Goal: Information Seeking & Learning: Understand process/instructions

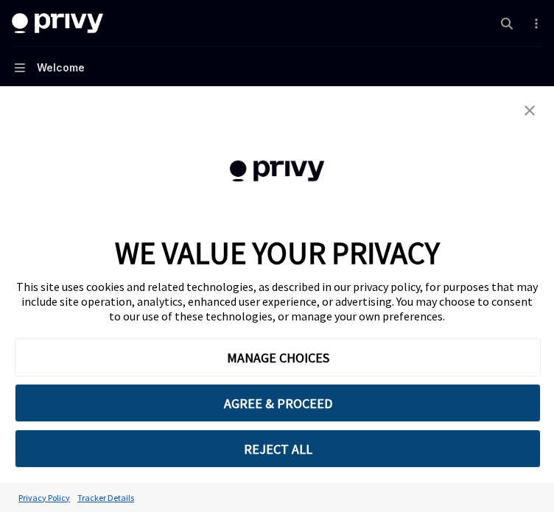
type textarea "*"
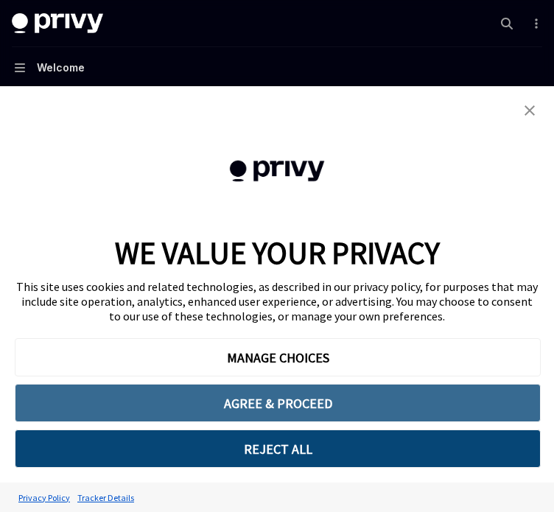
click at [233, 407] on button "AGREE & PROCEED" at bounding box center [278, 403] width 526 height 38
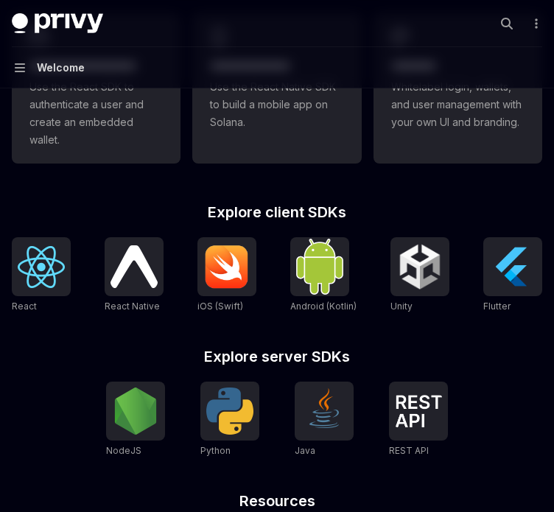
scroll to position [549, 0]
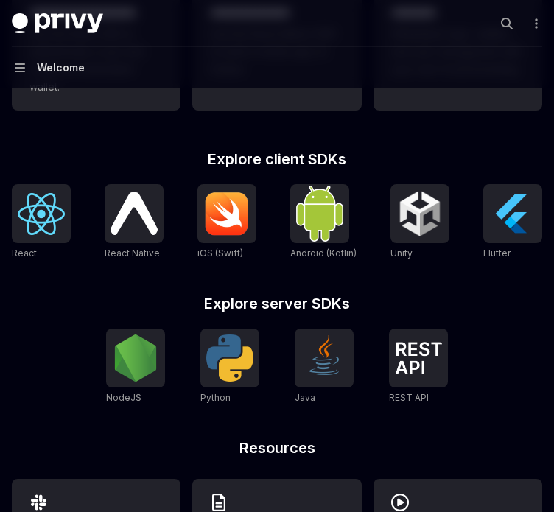
click at [206, 302] on h2 "Explore server SDKs" at bounding box center [277, 303] width 531 height 15
drag, startPoint x: 206, startPoint y: 302, endPoint x: 308, endPoint y: 300, distance: 102.5
click at [308, 300] on h2 "Explore server SDKs" at bounding box center [277, 303] width 531 height 15
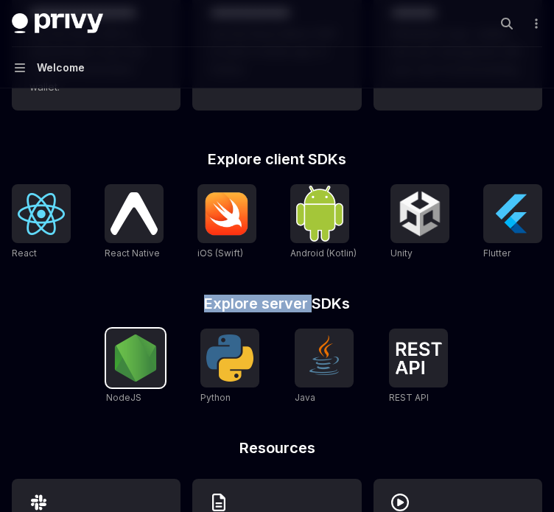
click at [149, 375] on img at bounding box center [135, 358] width 47 height 47
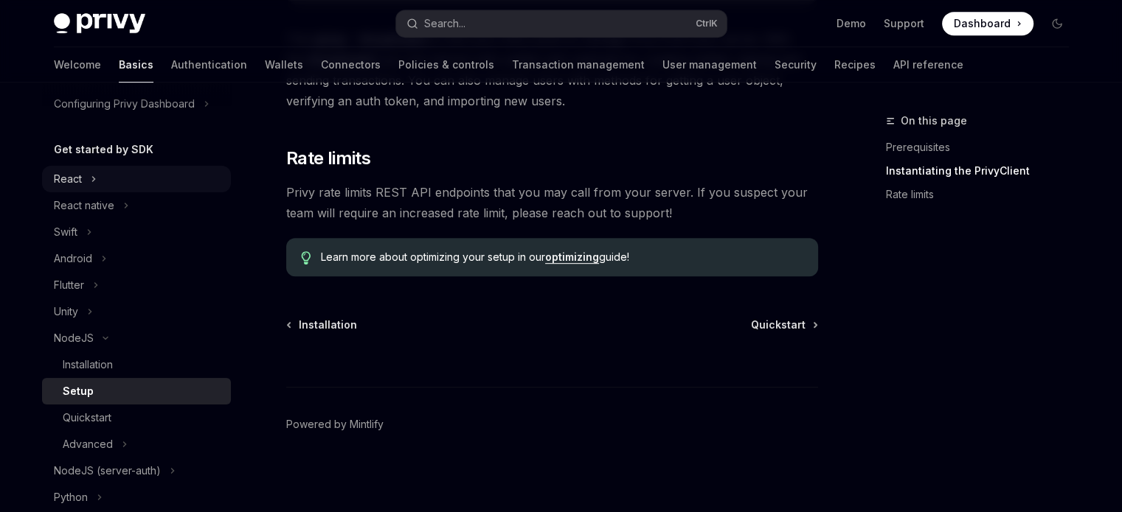
scroll to position [218, 0]
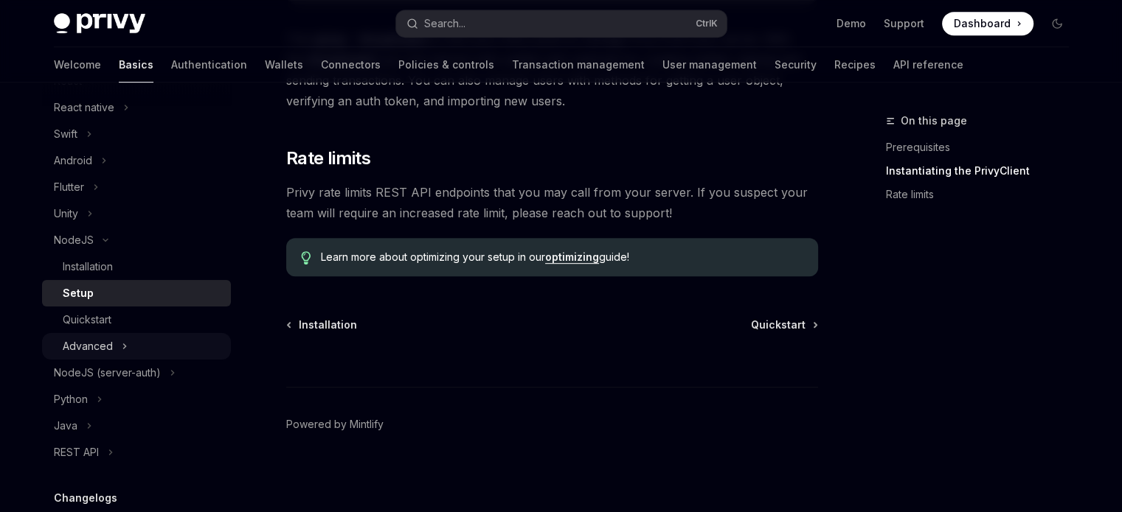
click at [96, 348] on div "Advanced" at bounding box center [88, 347] width 50 height 18
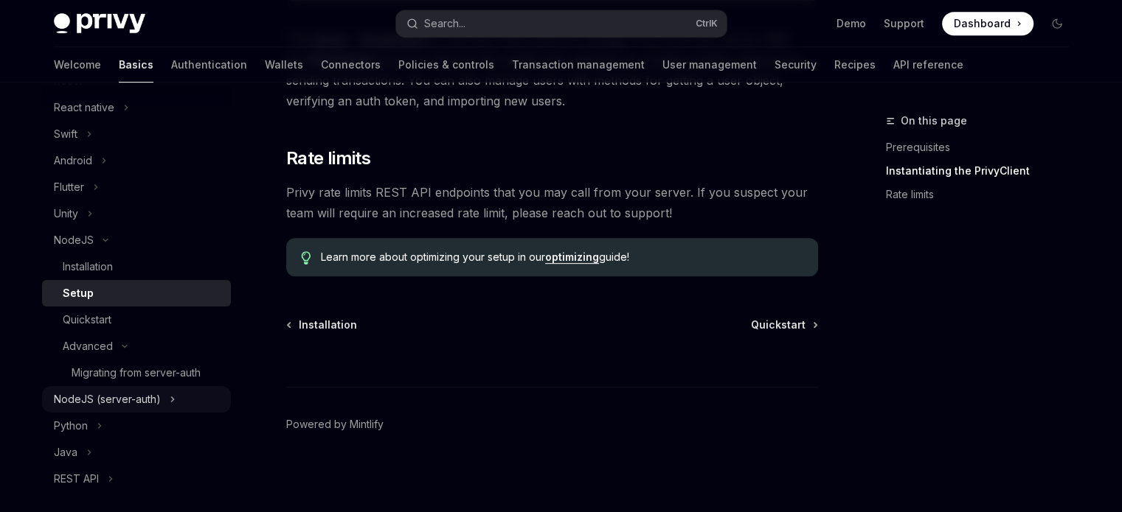
click at [94, 394] on div "NodeJS (server-auth)" at bounding box center [107, 400] width 107 height 18
click at [554, 320] on span "Quickstart" at bounding box center [778, 325] width 55 height 15
click at [554, 328] on span "Quickstart" at bounding box center [778, 325] width 55 height 15
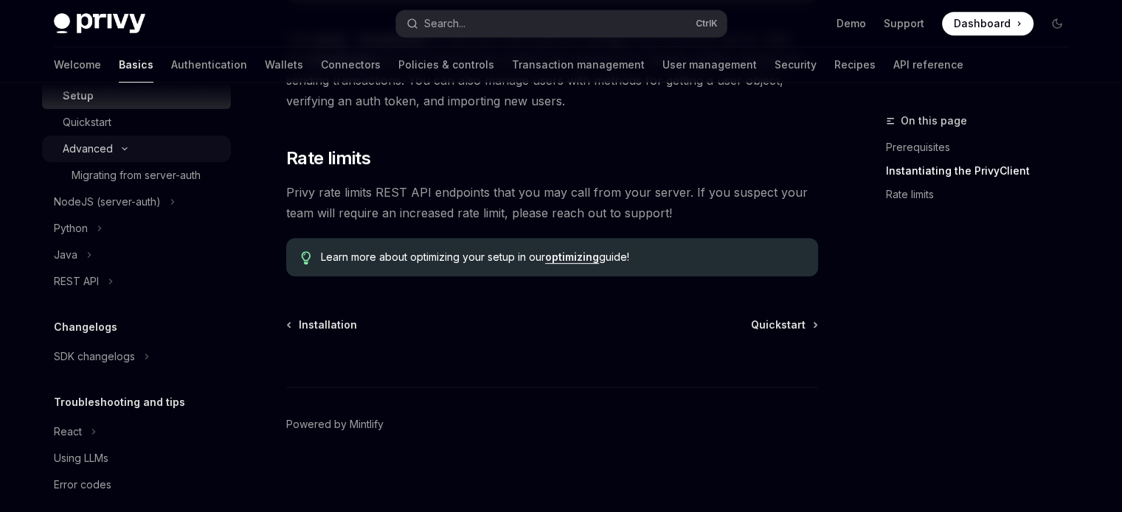
scroll to position [417, 0]
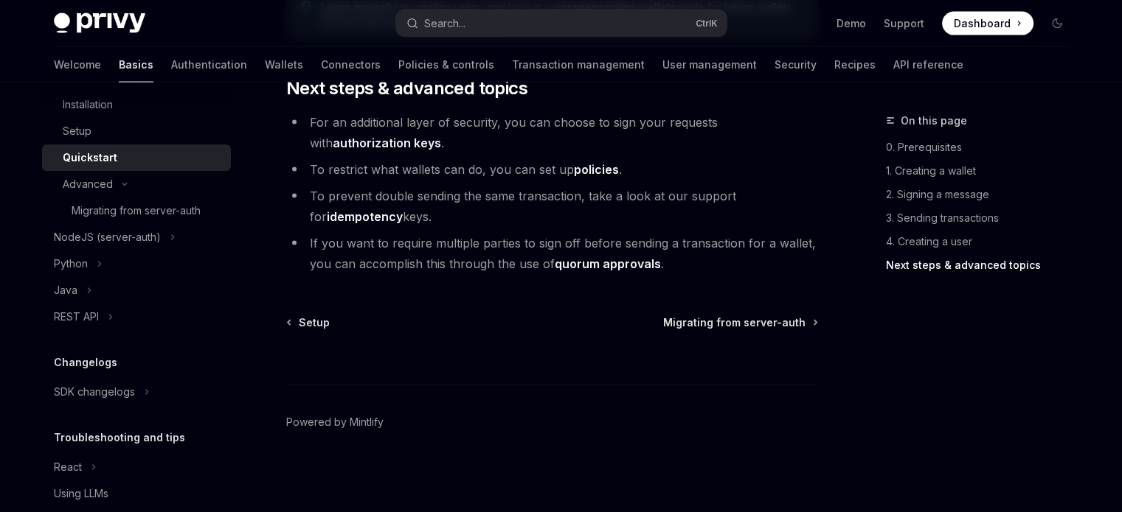
scroll to position [3177, 0]
click at [554, 322] on span "Migrating from server-auth" at bounding box center [734, 323] width 142 height 15
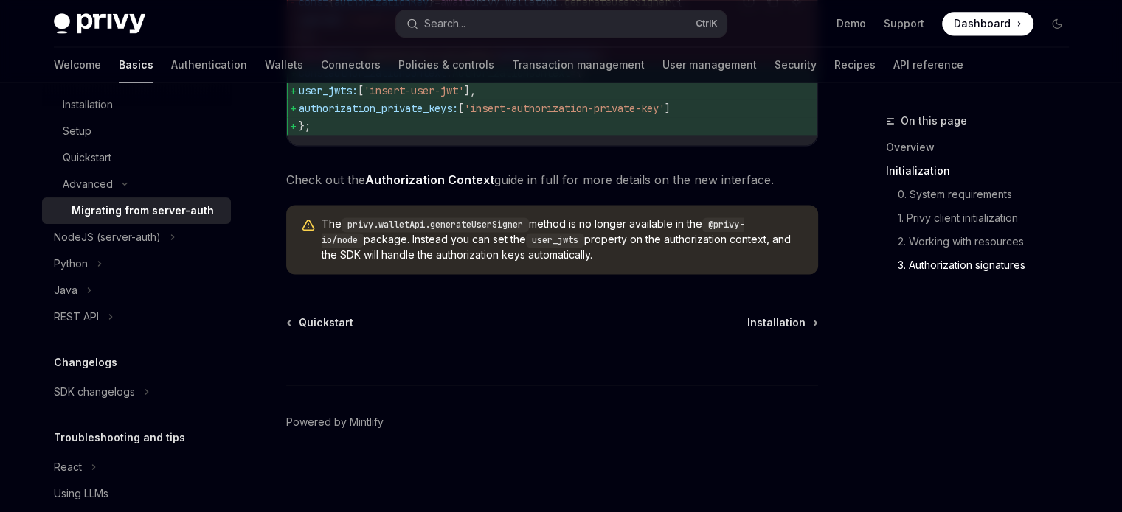
scroll to position [2093, 0]
click at [554, 323] on span "Installation" at bounding box center [776, 323] width 58 height 15
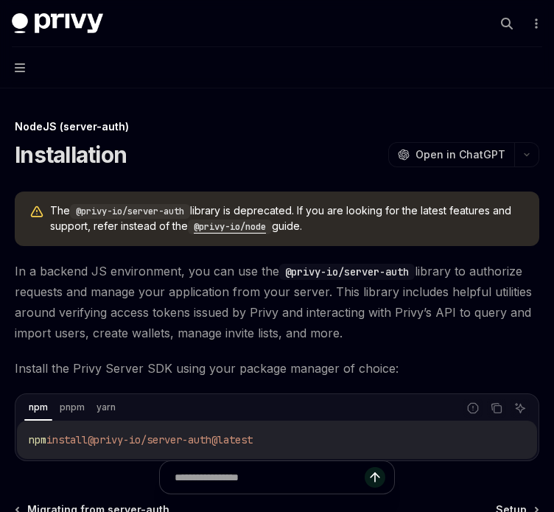
click at [473, 300] on span "In a backend JS environment, you can use the @privy-io/server-auth library to a…" at bounding box center [277, 302] width 525 height 83
click at [240, 230] on code "@privy-io/node" at bounding box center [230, 227] width 84 height 15
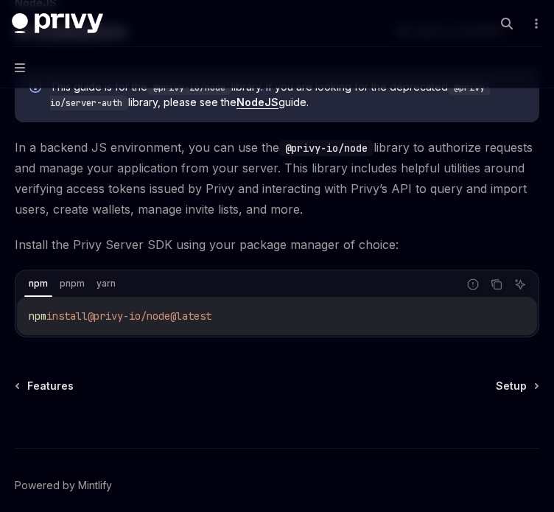
scroll to position [124, 0]
click at [510, 383] on span "Setup" at bounding box center [511, 386] width 31 height 15
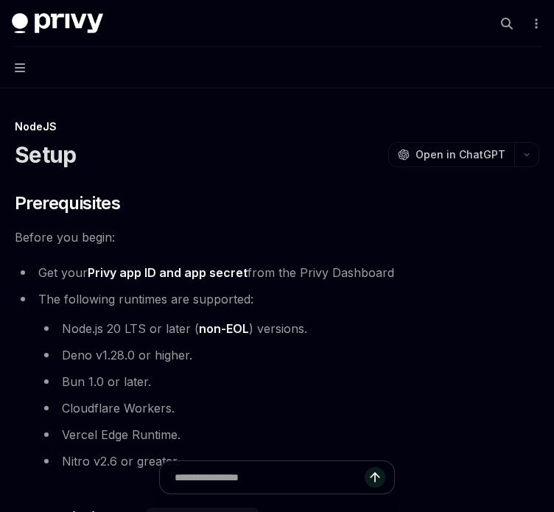
type textarea "*"
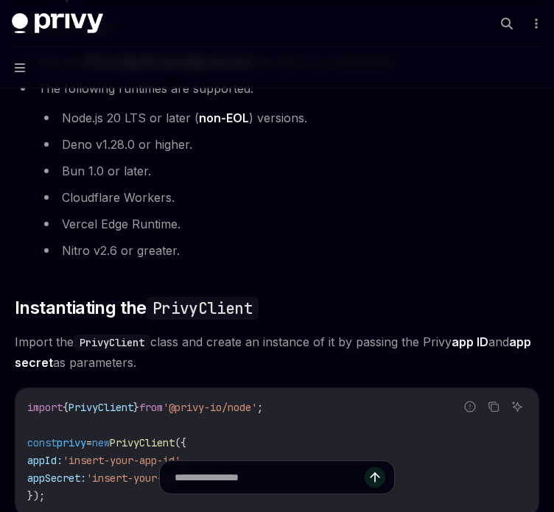
scroll to position [212, 0]
click at [195, 300] on code "PrivyClient" at bounding box center [203, 307] width 112 height 23
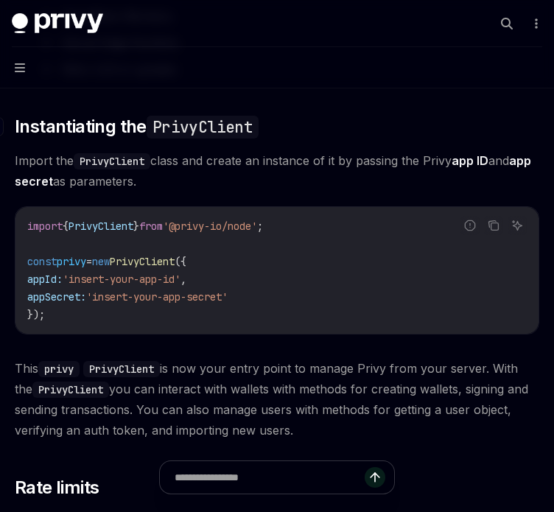
scroll to position [395, 0]
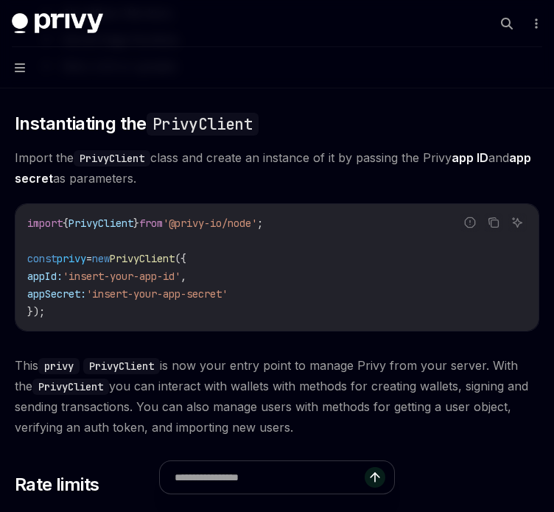
click at [195, 295] on span "'insert-your-app-secret'" at bounding box center [157, 294] width 142 height 13
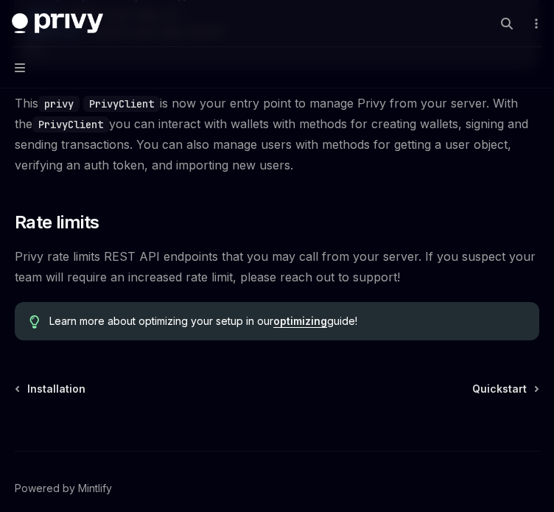
scroll to position [666, 0]
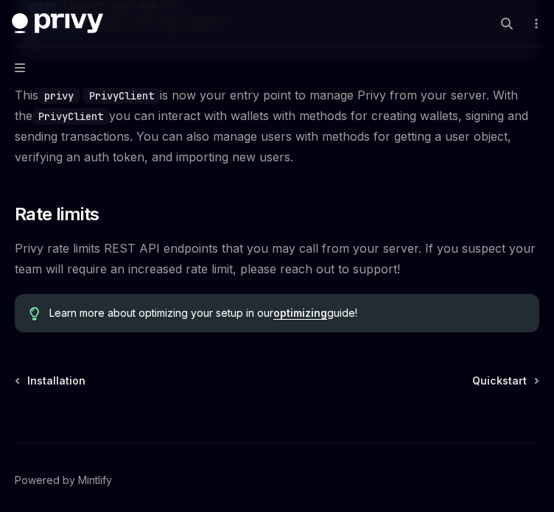
click at [307, 313] on link "optimizing" at bounding box center [301, 313] width 54 height 13
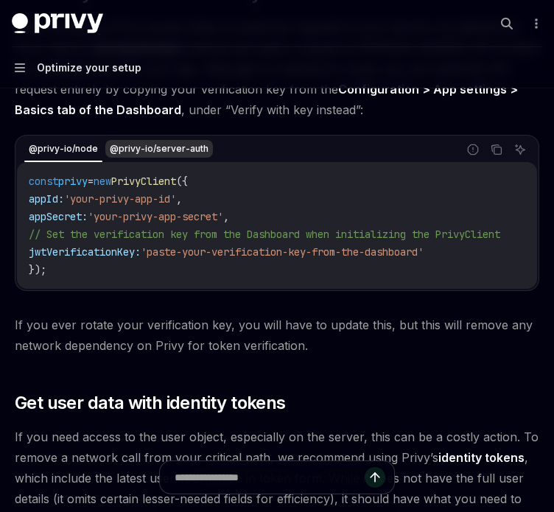
scroll to position [264, 0]
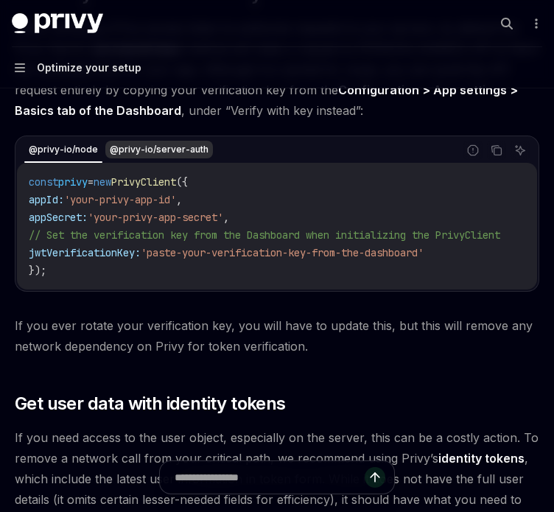
click at [142, 274] on code "const privy = new PrivyClient ({ appId: 'your-privy-app-id' , appSecret: 'your-…" at bounding box center [282, 226] width 507 height 106
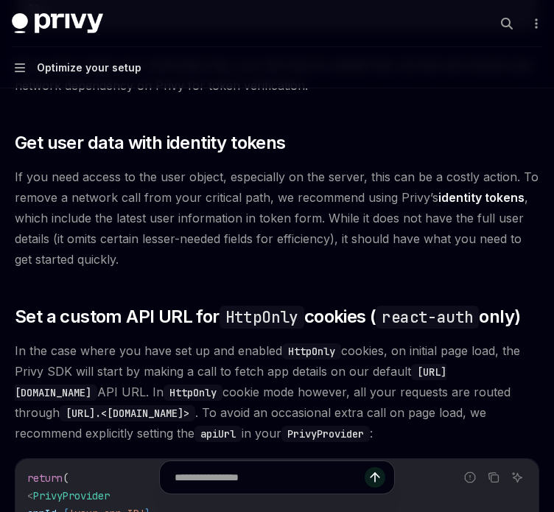
scroll to position [526, 0]
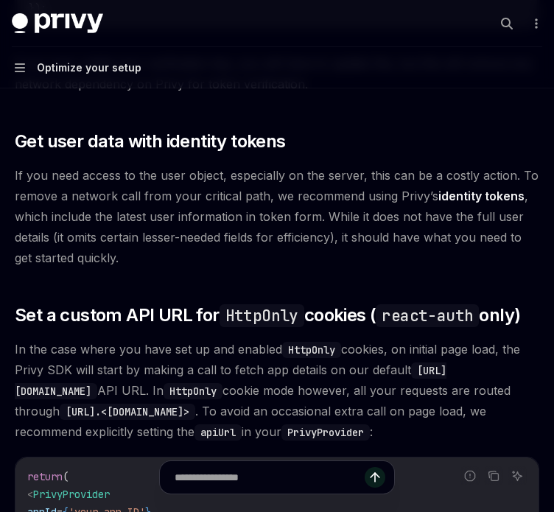
click at [142, 268] on span "If you need access to the user object, especially on the server, this can be a …" at bounding box center [277, 216] width 525 height 103
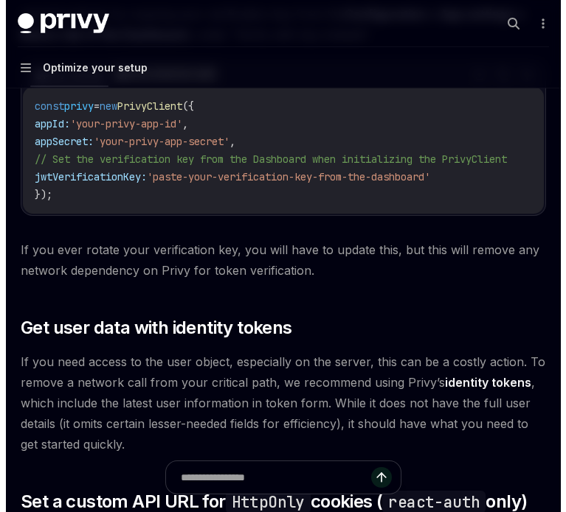
scroll to position [0, 0]
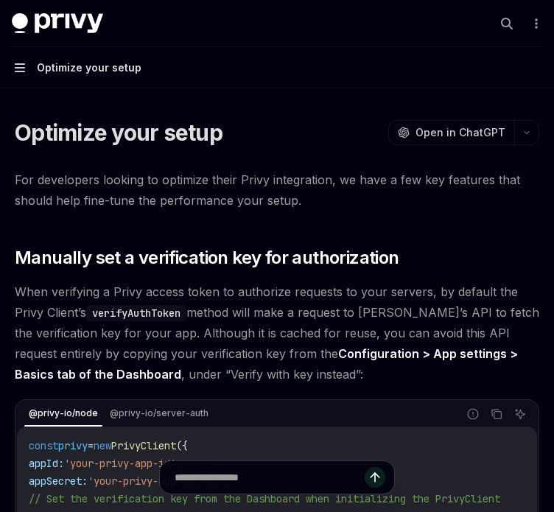
click at [16, 63] on icon "button" at bounding box center [20, 68] width 10 height 12
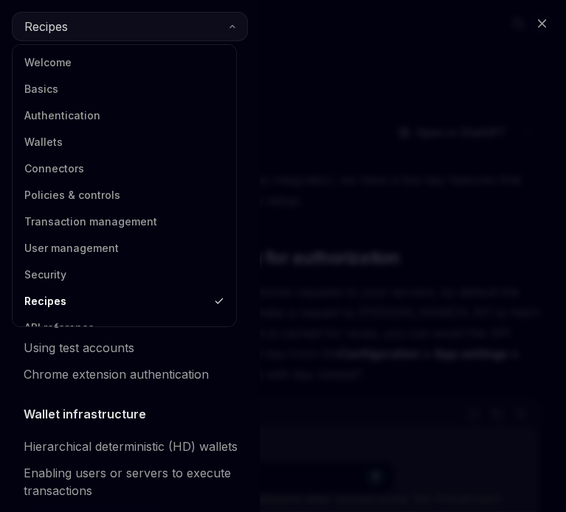
click at [105, 27] on button "Recipes" at bounding box center [130, 26] width 236 height 29
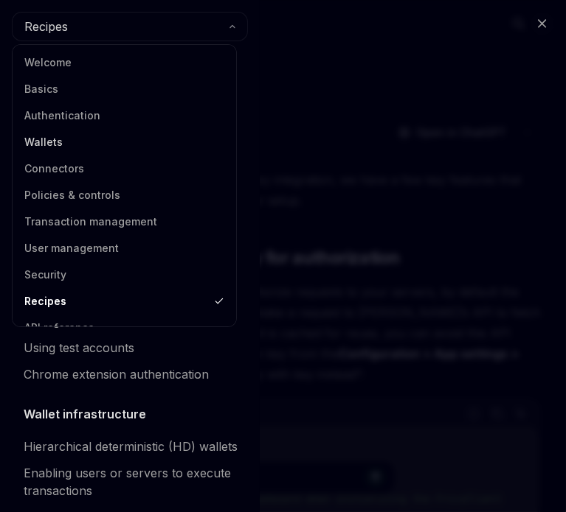
click at [80, 139] on link "Wallets" at bounding box center [124, 142] width 215 height 27
click at [44, 137] on link "Wallets" at bounding box center [124, 142] width 215 height 27
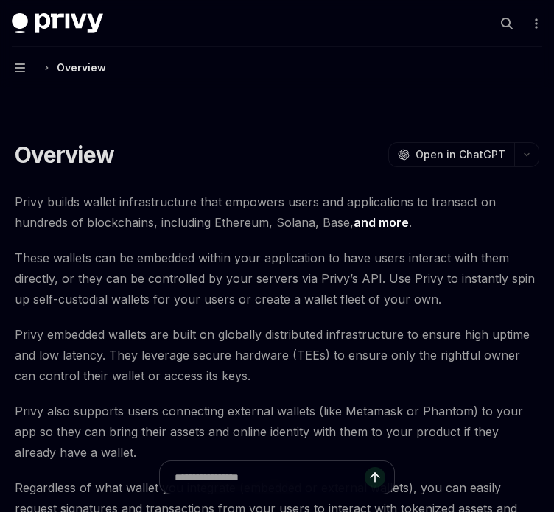
click at [28, 66] on button "Navigation Overview" at bounding box center [277, 67] width 554 height 41
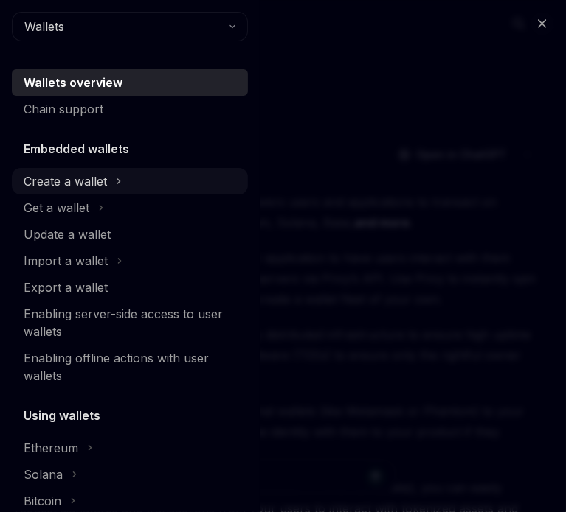
click at [74, 189] on div "Create a wallet" at bounding box center [65, 182] width 83 height 18
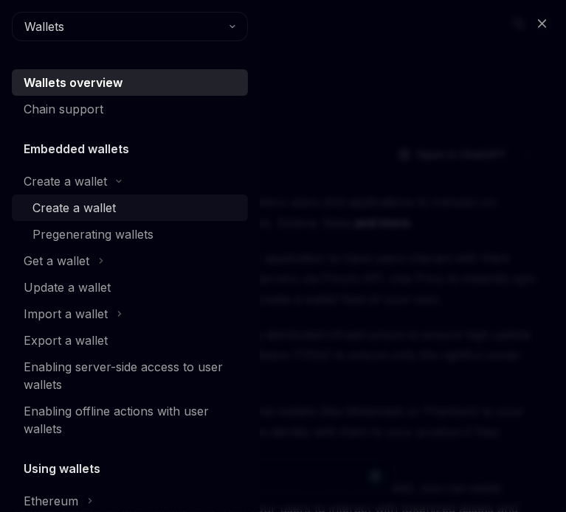
click at [74, 201] on div "Create a wallet" at bounding box center [73, 208] width 83 height 18
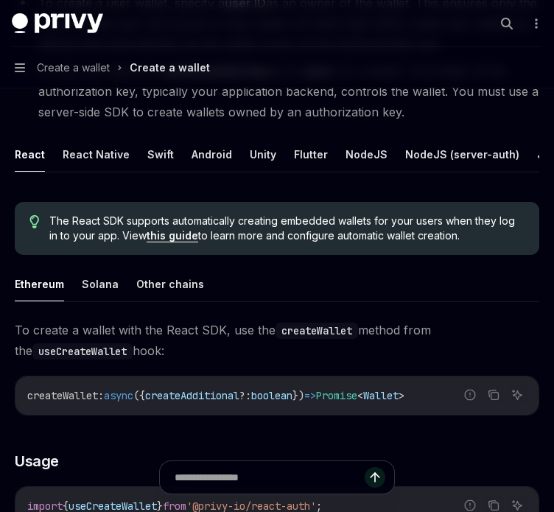
scroll to position [254, 0]
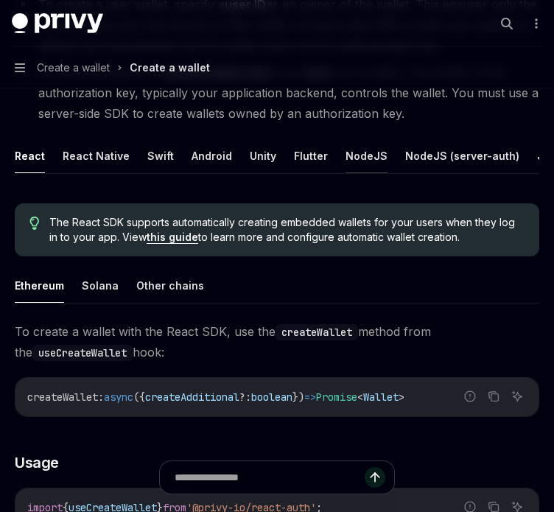
click at [358, 145] on button "NodeJS" at bounding box center [367, 156] width 42 height 35
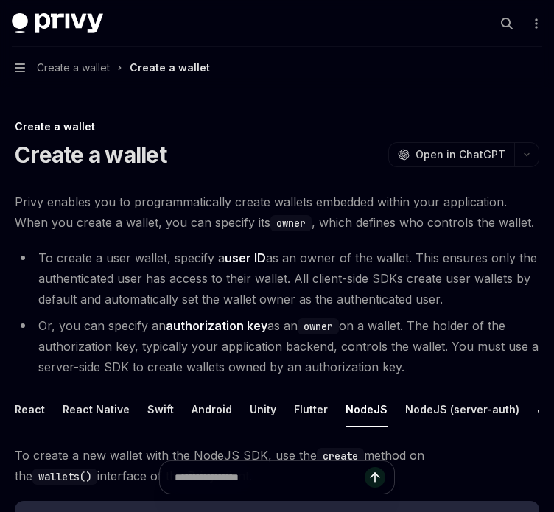
click at [26, 76] on button "Navigation Create a wallet Create a wallet" at bounding box center [277, 67] width 554 height 41
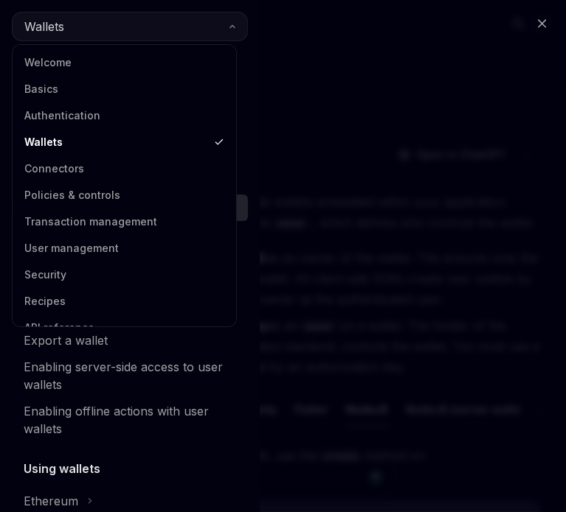
click at [82, 30] on button "Wallets" at bounding box center [130, 26] width 236 height 29
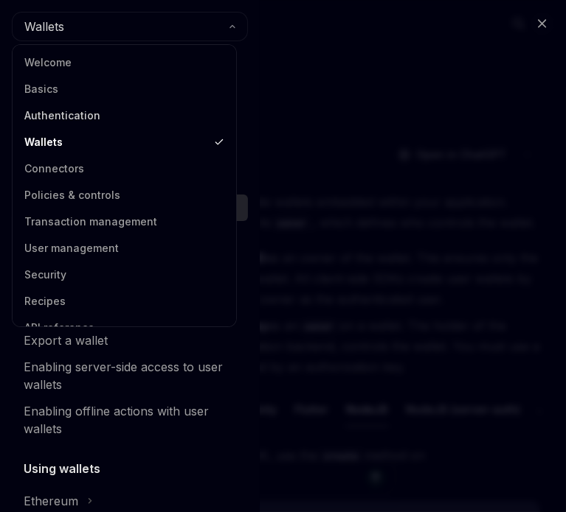
click at [64, 117] on link "Authentication" at bounding box center [124, 115] width 215 height 27
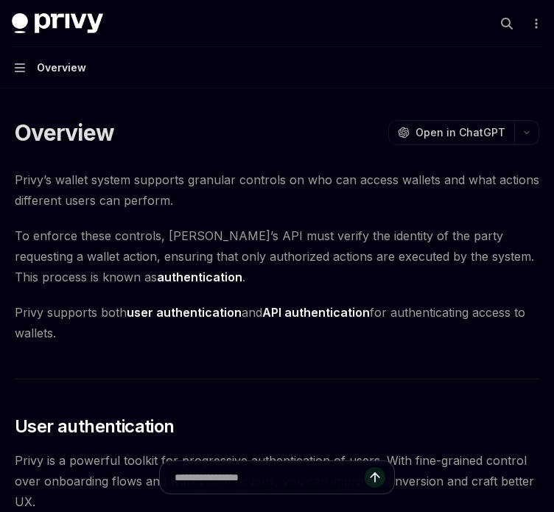
click at [27, 72] on button "Navigation Overview" at bounding box center [277, 67] width 554 height 41
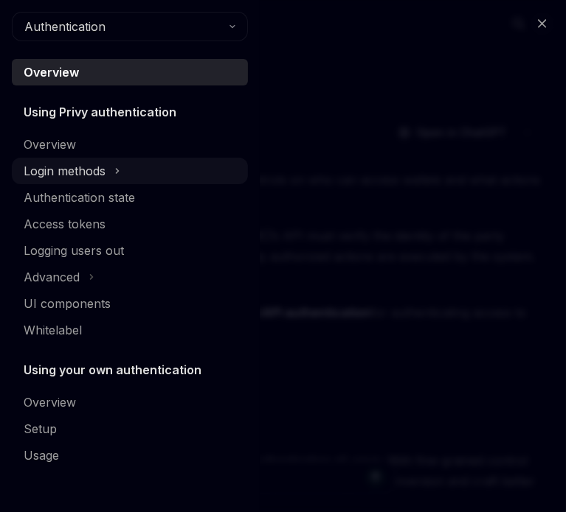
click at [46, 173] on div "Login methods" at bounding box center [65, 171] width 82 height 18
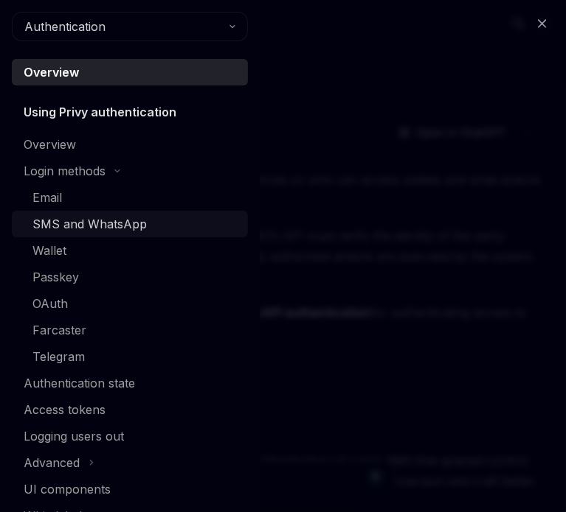
click at [51, 226] on div "SMS and WhatsApp" at bounding box center [89, 224] width 114 height 18
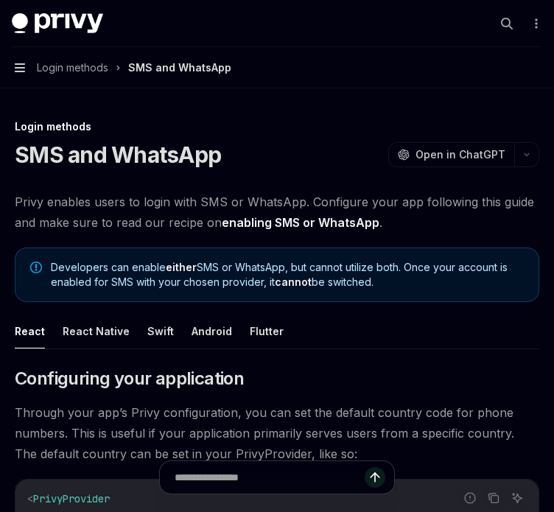
click at [18, 73] on icon "button" at bounding box center [20, 68] width 10 height 12
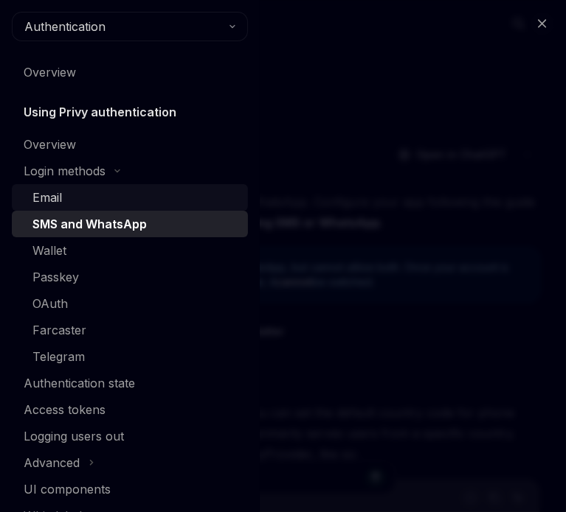
click at [49, 192] on div "Email" at bounding box center [46, 198] width 29 height 18
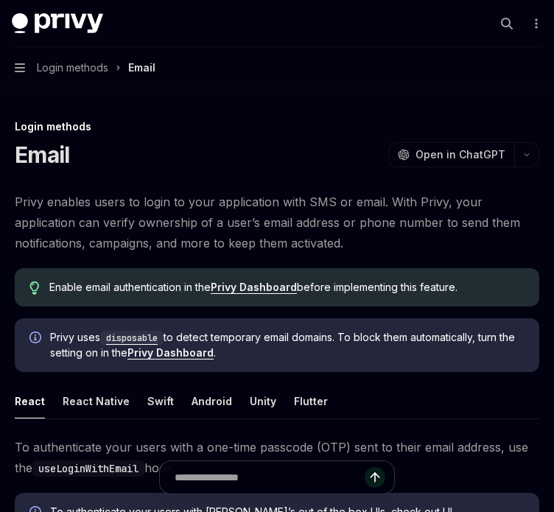
click at [27, 69] on button "Navigation Login methods Email" at bounding box center [277, 67] width 554 height 41
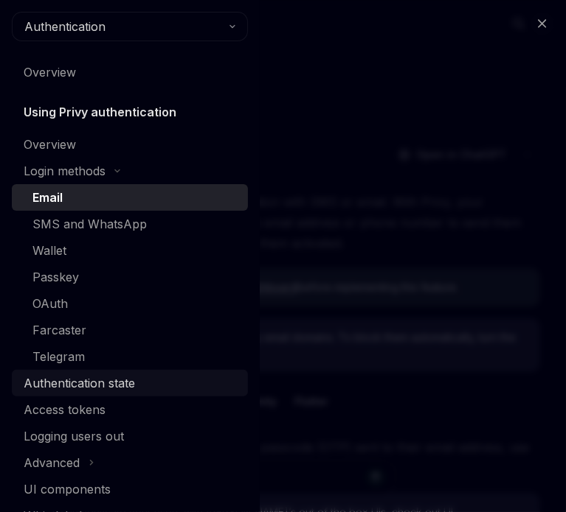
click at [87, 384] on div "Authentication state" at bounding box center [79, 384] width 111 height 18
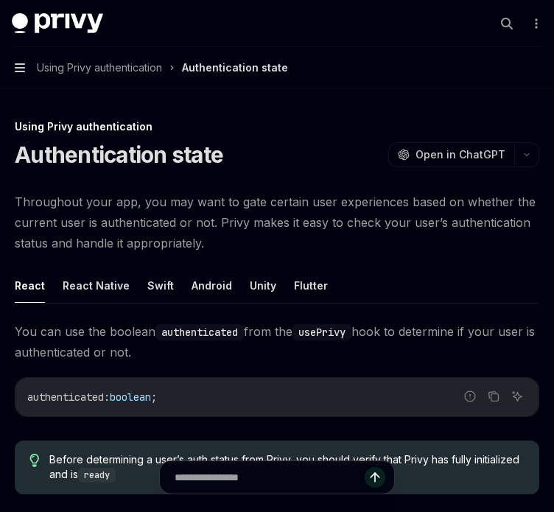
click at [24, 64] on icon "button" at bounding box center [20, 67] width 10 height 9
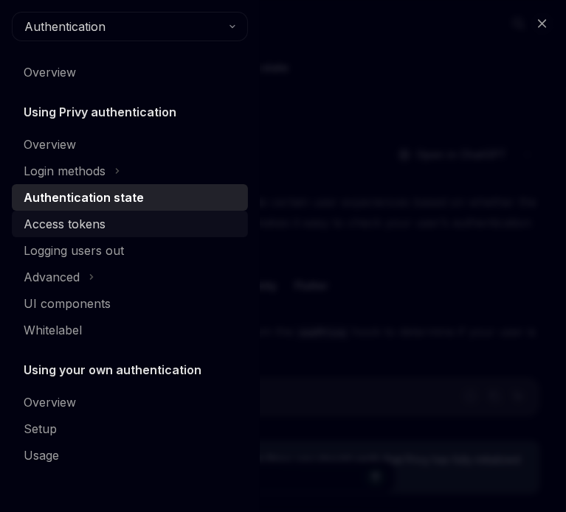
click at [64, 232] on div "Access tokens" at bounding box center [65, 224] width 82 height 18
type textarea "*"
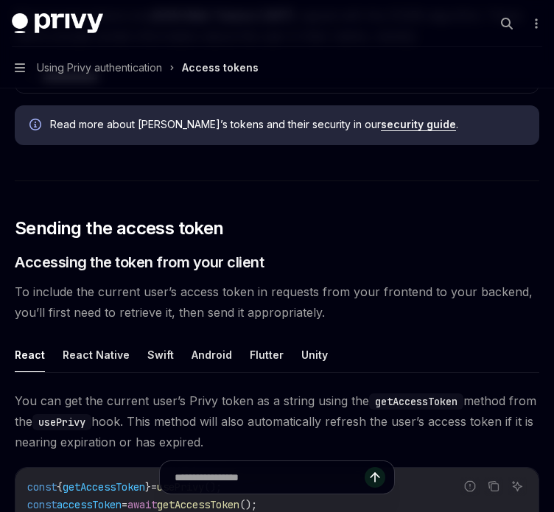
scroll to position [507, 0]
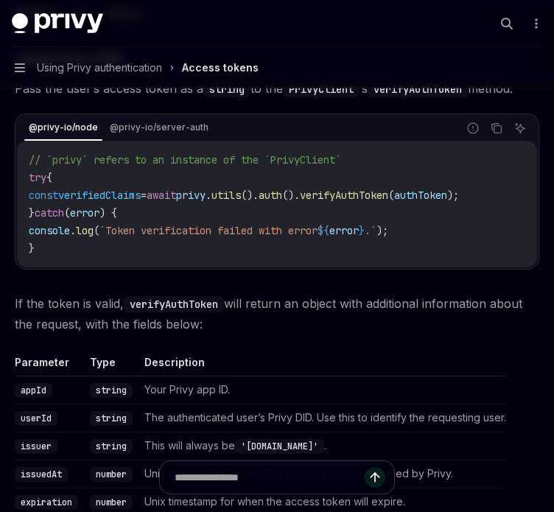
scroll to position [2422, 0]
click at [162, 296] on code "verifyAuthToken" at bounding box center [174, 304] width 100 height 16
drag, startPoint x: 162, startPoint y: 278, endPoint x: 150, endPoint y: 279, distance: 11.9
click at [150, 296] on code "verifyAuthToken" at bounding box center [174, 304] width 100 height 16
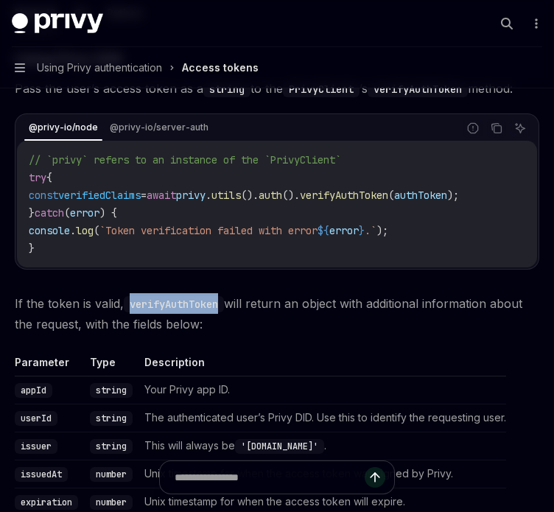
click at [150, 296] on code "verifyAuthToken" at bounding box center [174, 304] width 100 height 16
drag, startPoint x: 150, startPoint y: 279, endPoint x: 142, endPoint y: 280, distance: 8.1
click at [142, 296] on code "verifyAuthToken" at bounding box center [174, 304] width 100 height 16
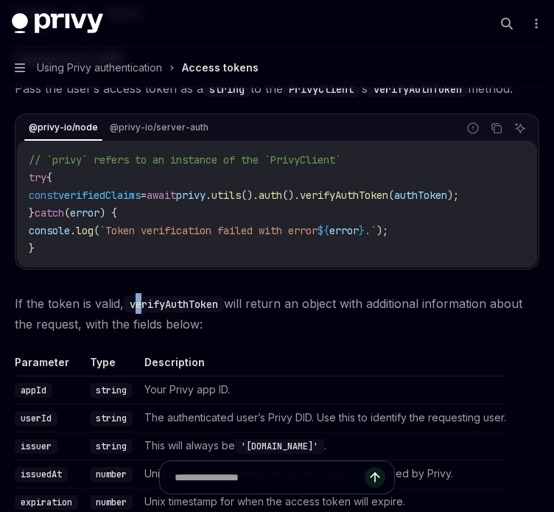
click at [139, 296] on code "verifyAuthToken" at bounding box center [174, 304] width 100 height 16
click at [134, 296] on code "verifyAuthToken" at bounding box center [174, 304] width 100 height 16
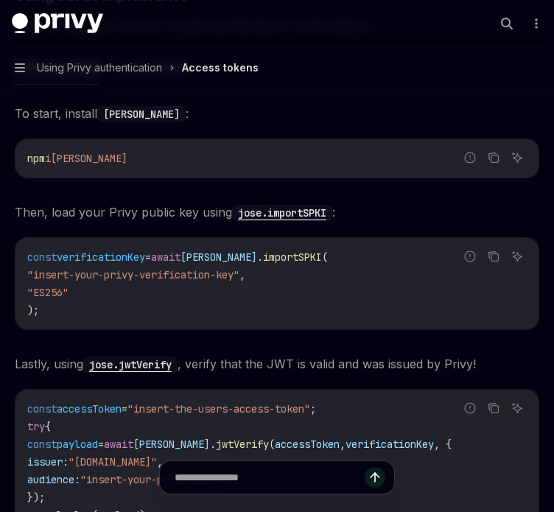
scroll to position [3613, 0]
